Goal: Task Accomplishment & Management: Use online tool/utility

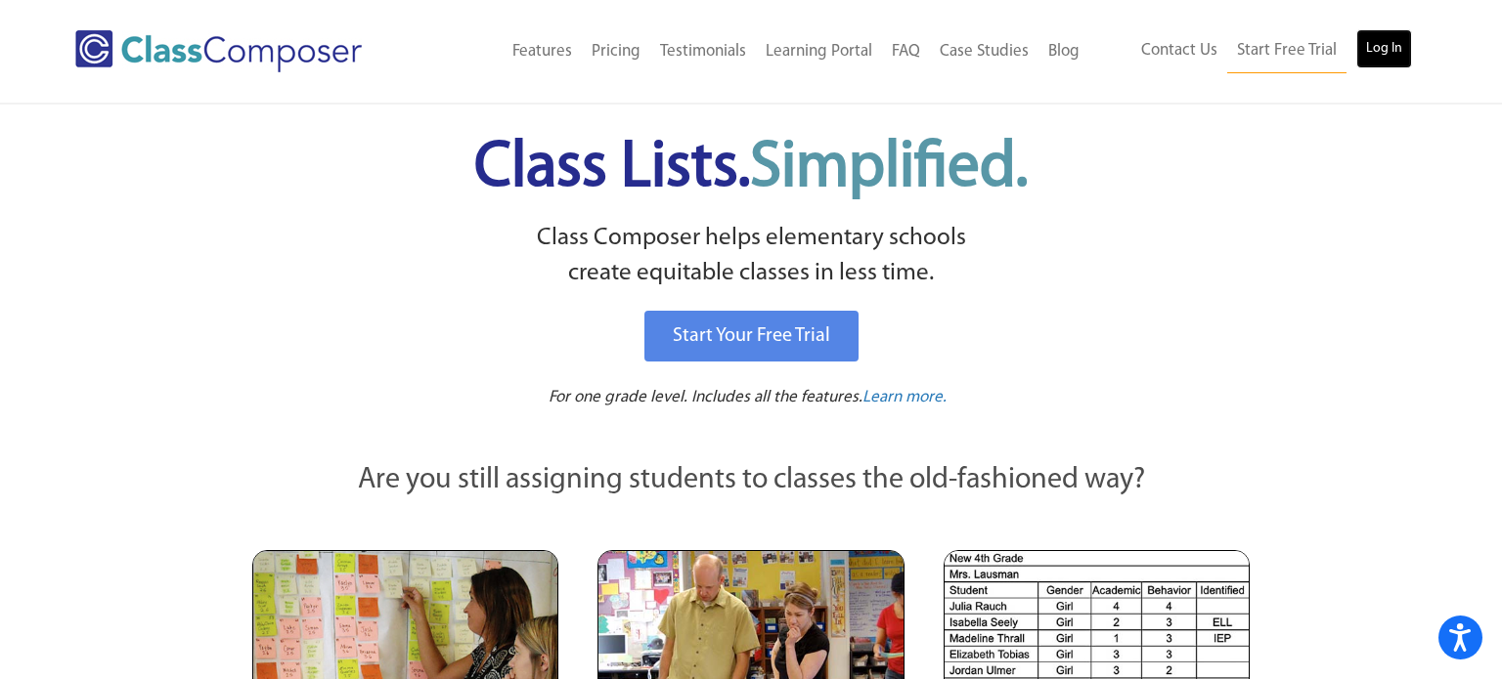
click at [1390, 51] on link "Log In" at bounding box center [1384, 48] width 56 height 39
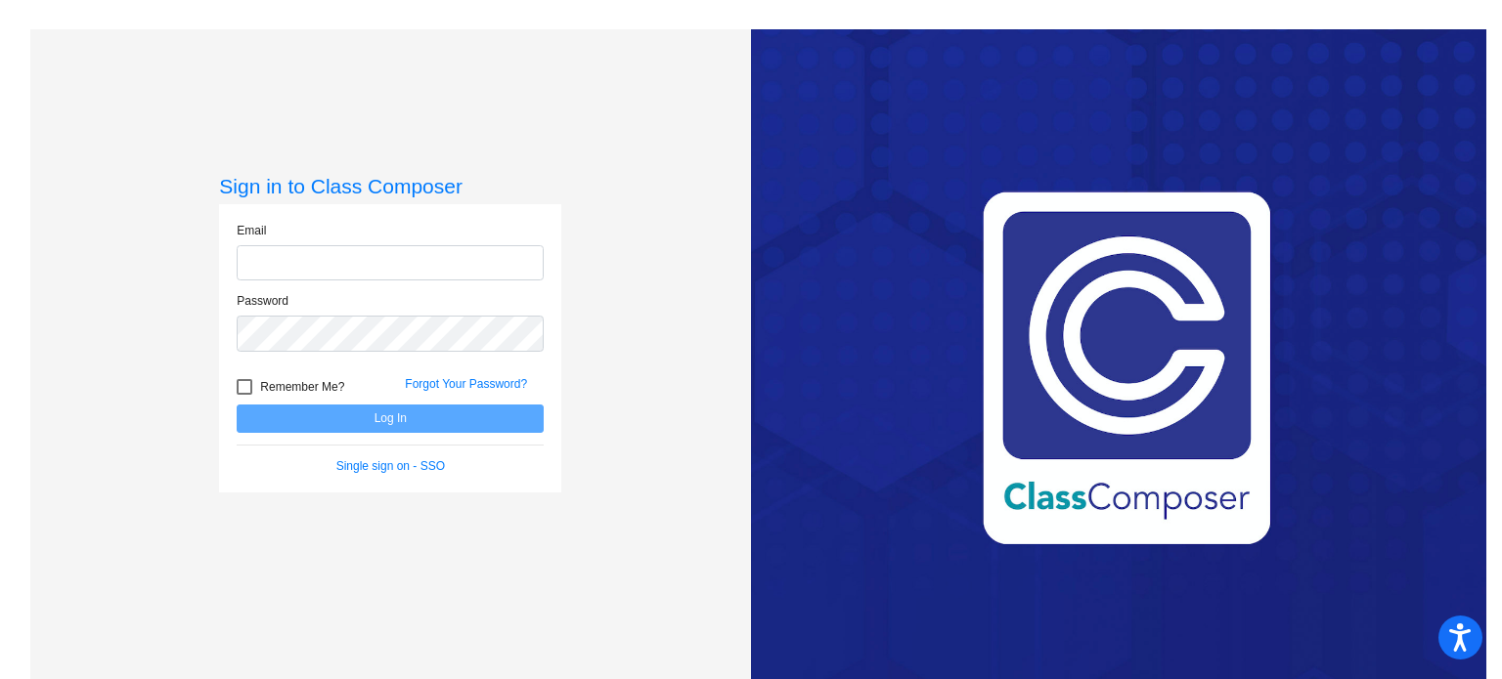
type input "matt.david@lmusd.org"
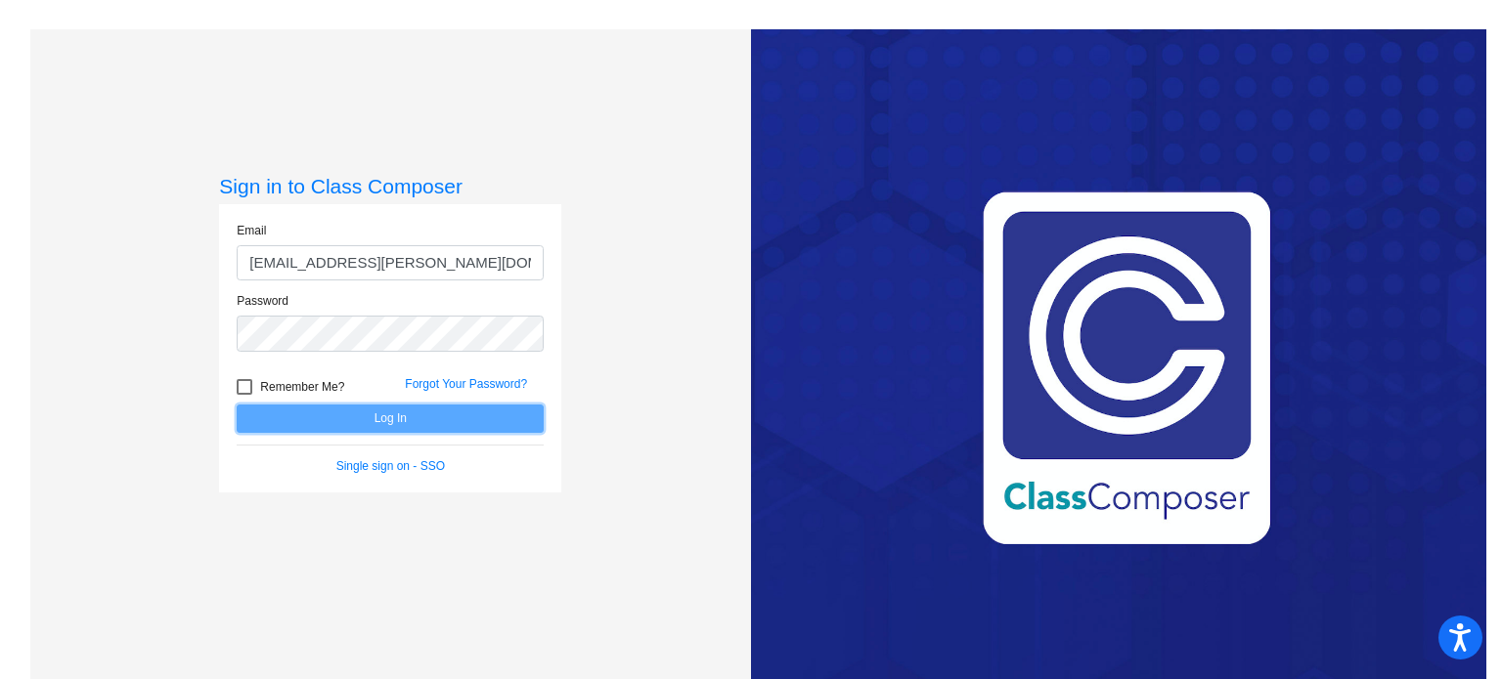
click at [388, 418] on button "Log In" at bounding box center [390, 419] width 307 height 28
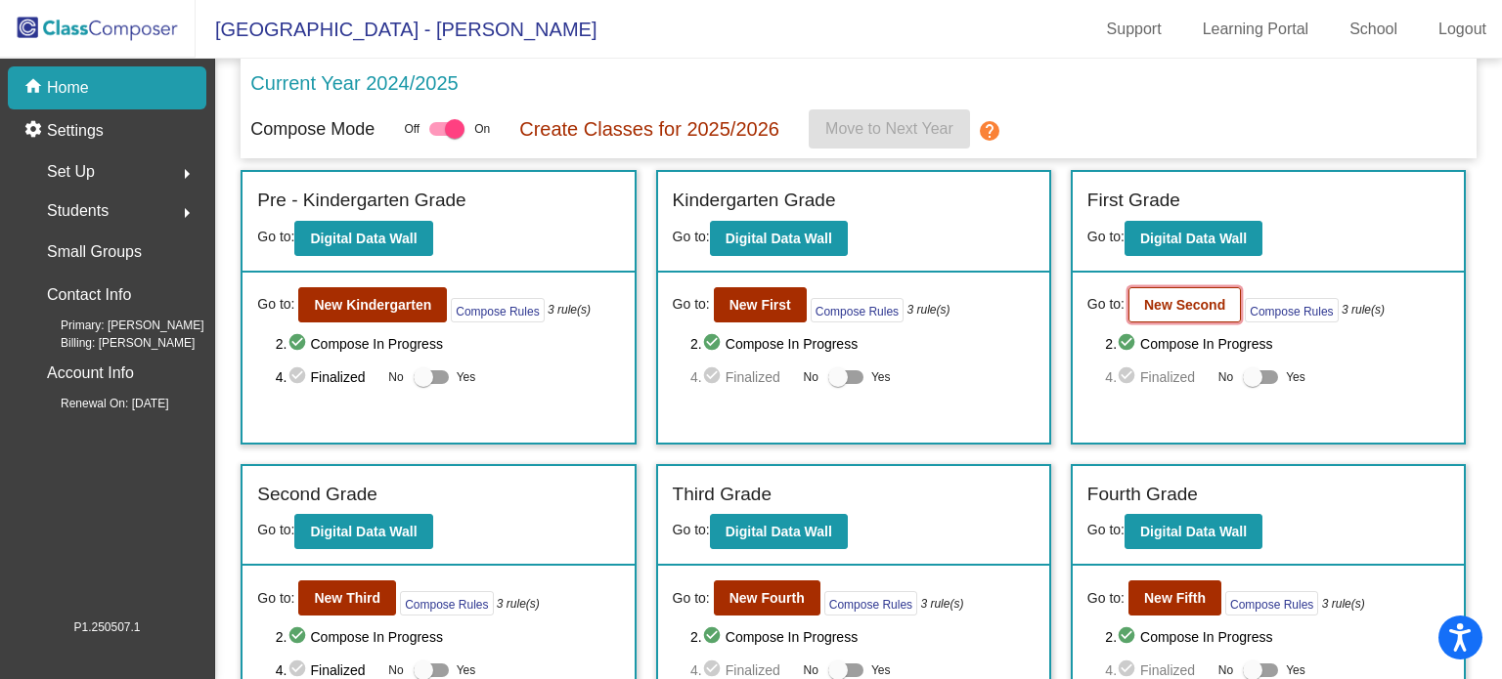
click at [1192, 299] on b "New Second" at bounding box center [1184, 305] width 81 height 16
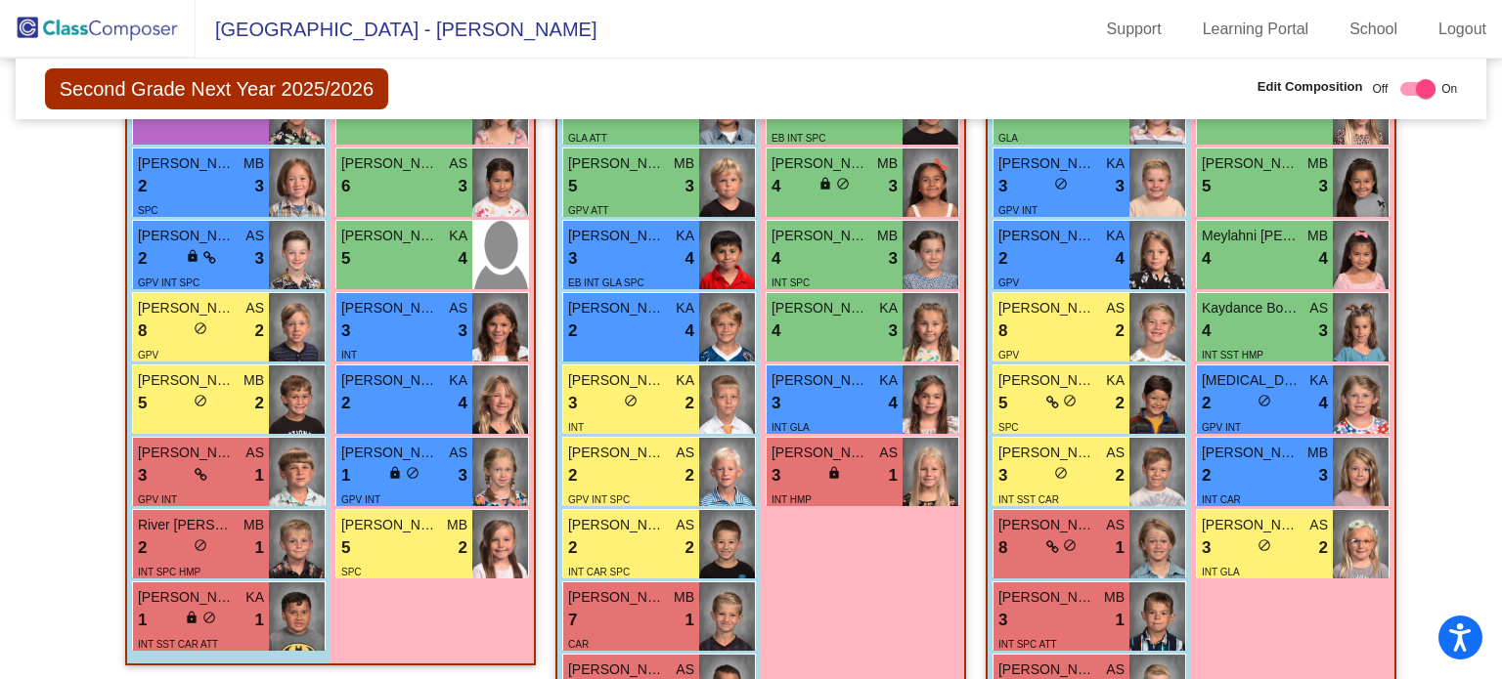
scroll to position [599, 0]
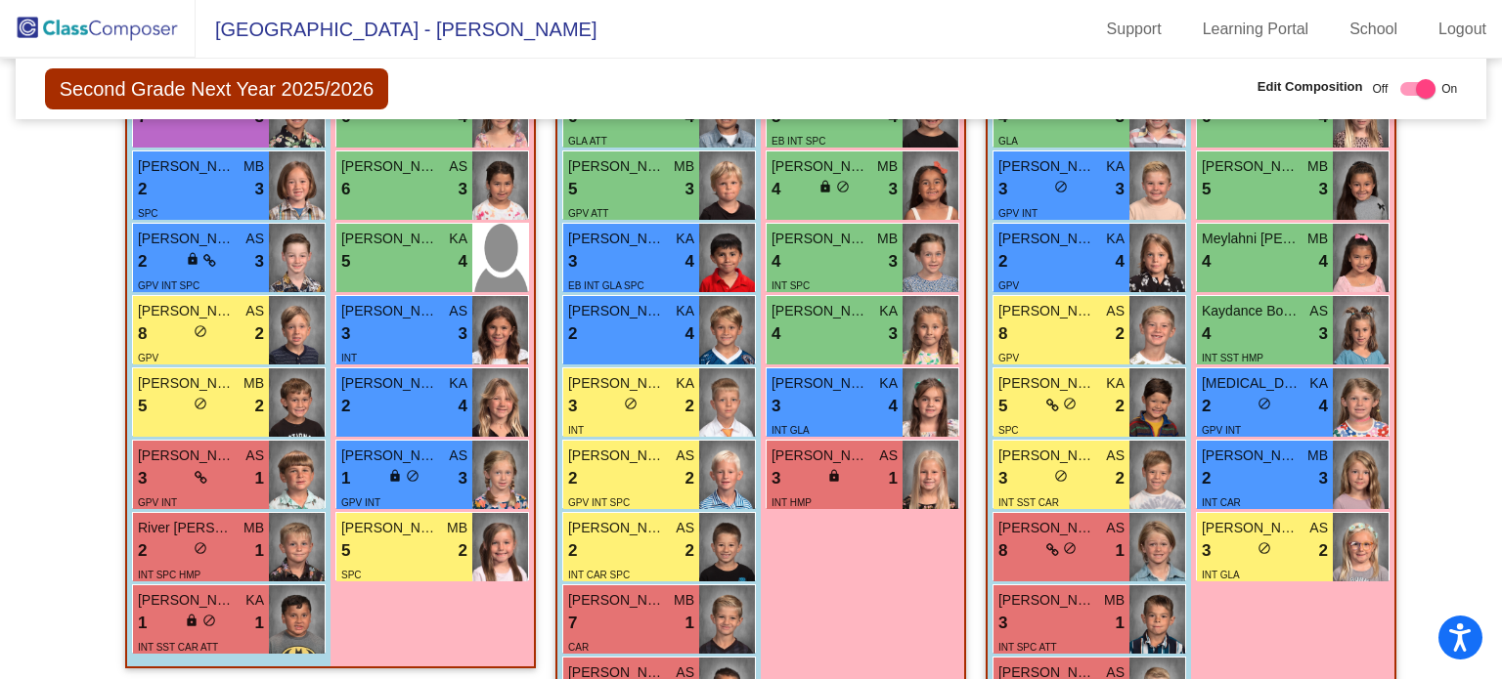
click at [1406, 496] on div "Hallway - Hallway Class picture_as_pdf Add Student First Name Last Name Student…" at bounding box center [751, 339] width 1442 height 843
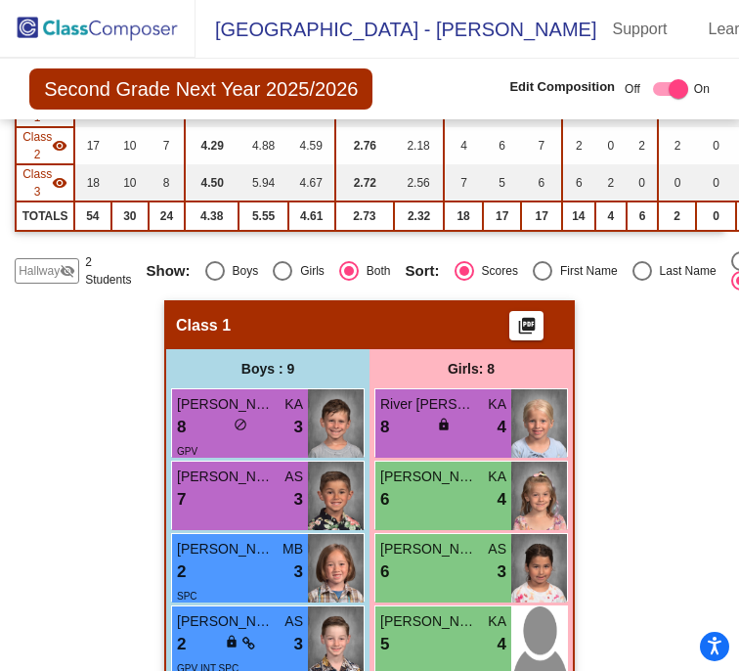
scroll to position [294, 0]
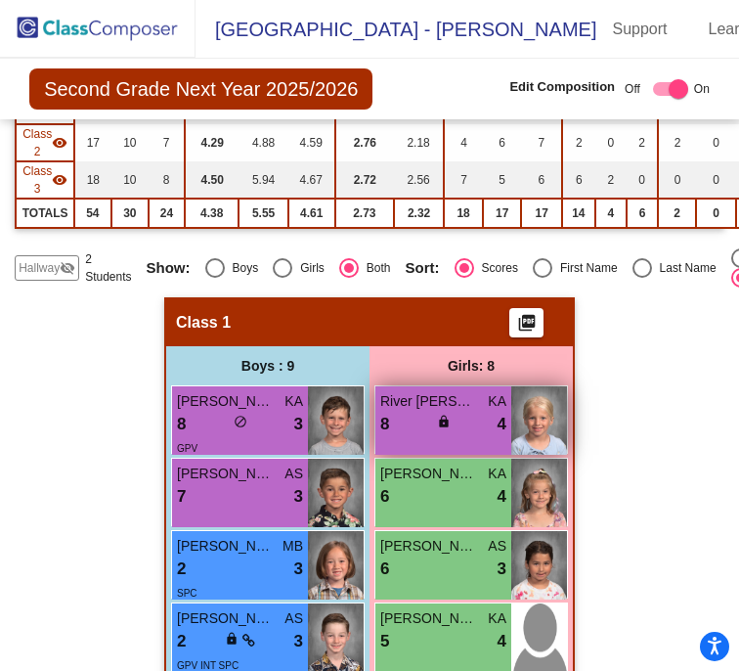
click at [438, 419] on span "lock" at bounding box center [444, 421] width 14 height 14
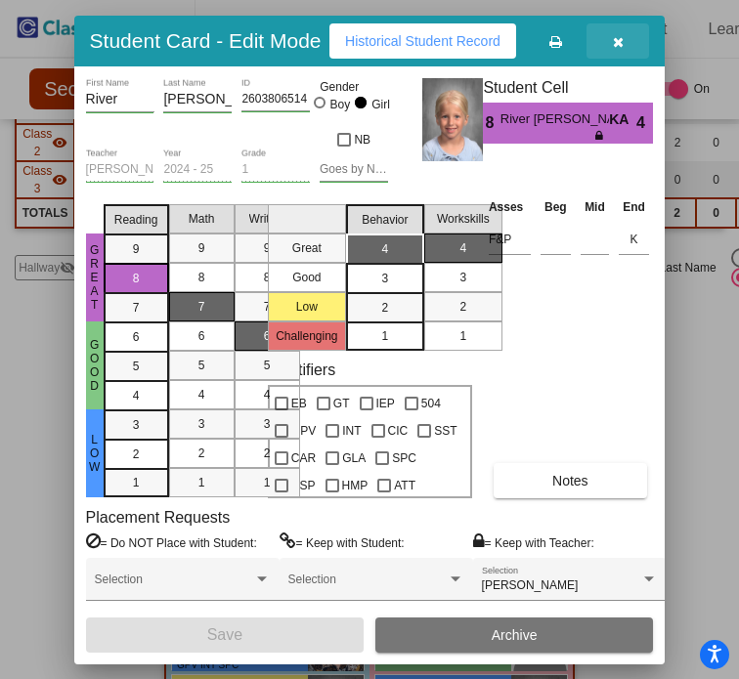
click at [624, 40] on icon "button" at bounding box center [618, 42] width 11 height 14
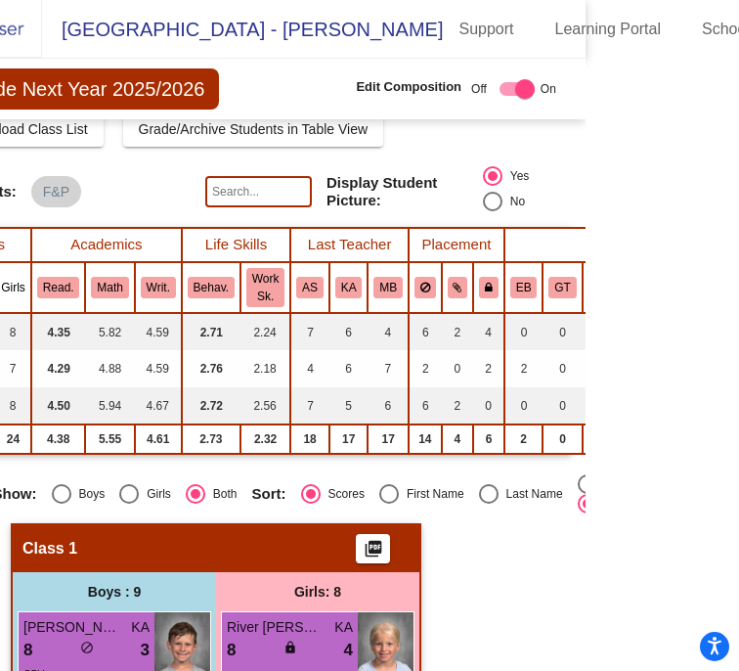
scroll to position [0, 0]
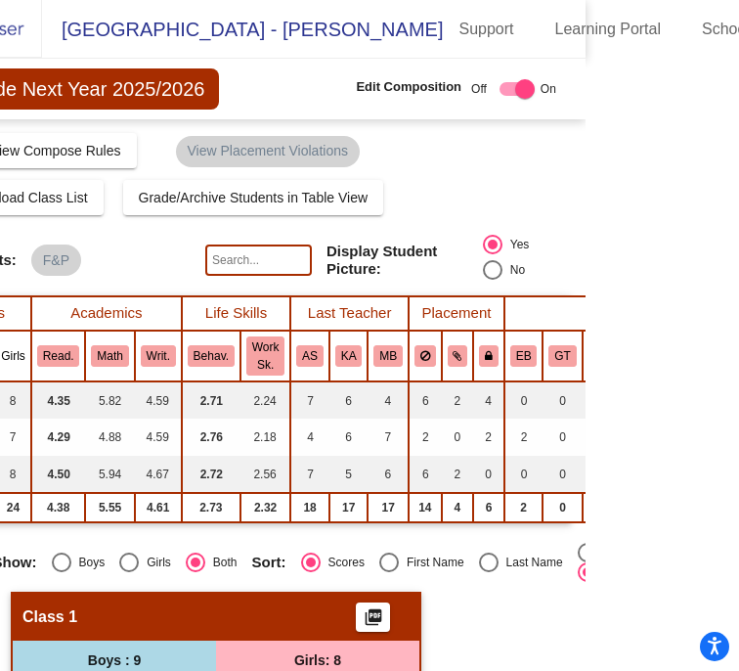
click at [481, 560] on div "Select an option" at bounding box center [489, 562] width 20 height 20
click at [488, 572] on input "Last Name" at bounding box center [488, 572] width 1 height 1
radio input "true"
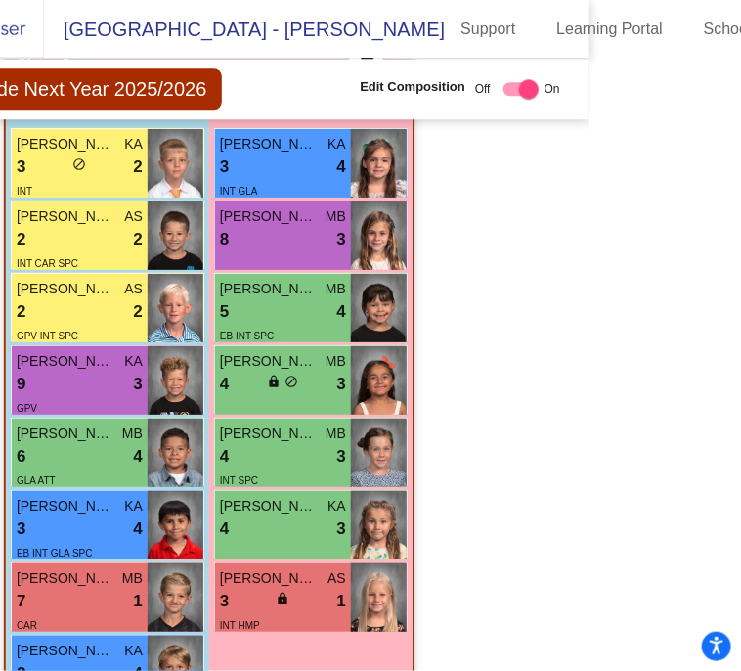
scroll to position [1323, 0]
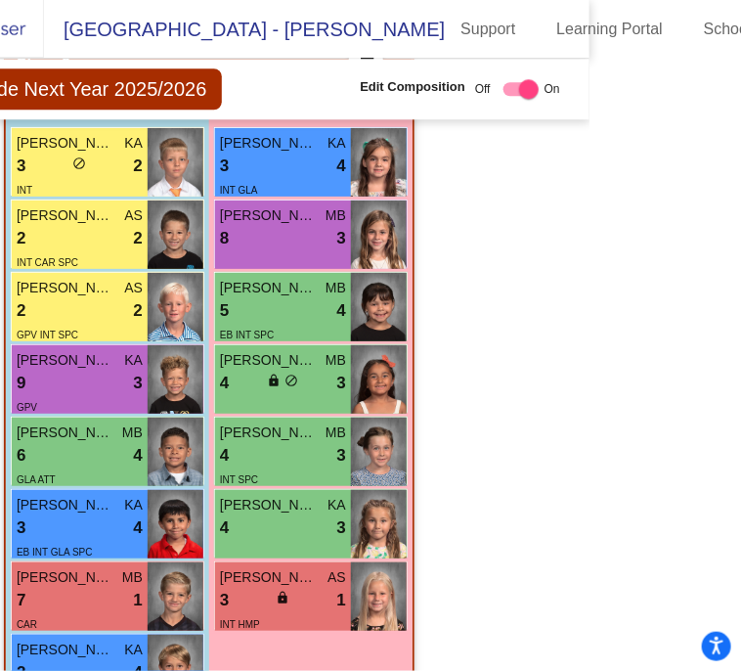
click at [571, 588] on mat-sidenav-content "Second Grade Next Year 2025/2026 Edit Composition Off On Incoming Digital Data …" at bounding box center [218, 365] width 741 height 612
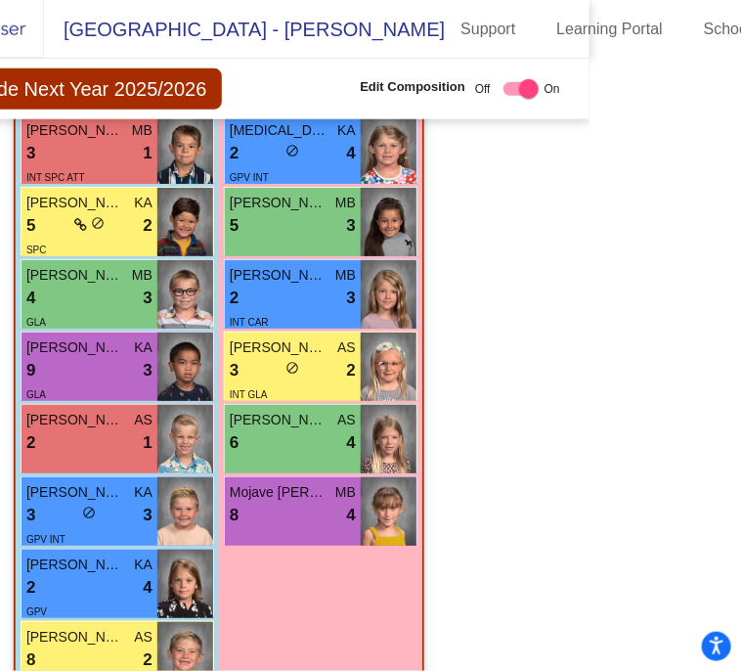
scroll to position [2372, 0]
